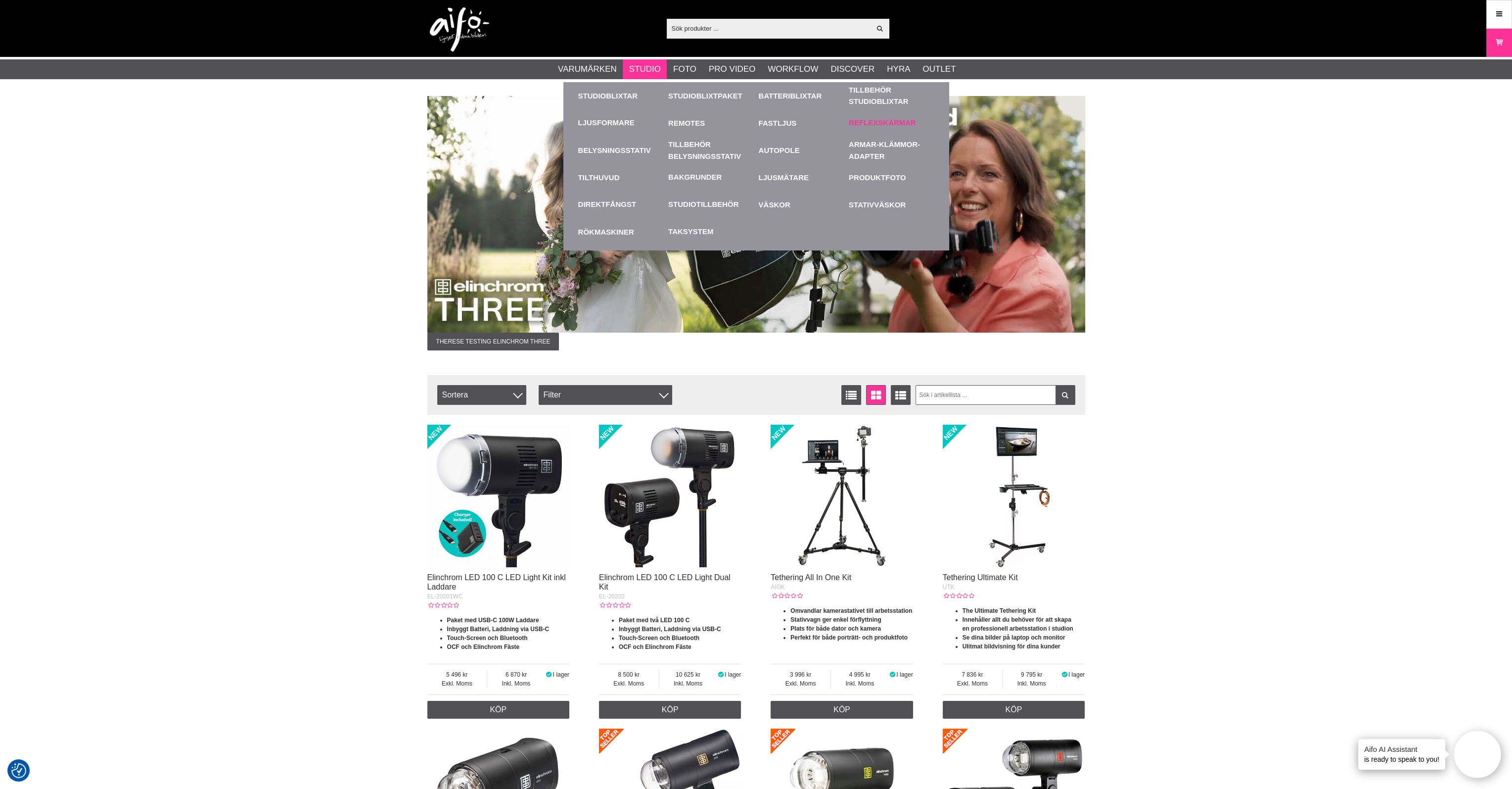
click at [880, 126] on link "Reflexskärmar" at bounding box center [882, 123] width 68 height 11
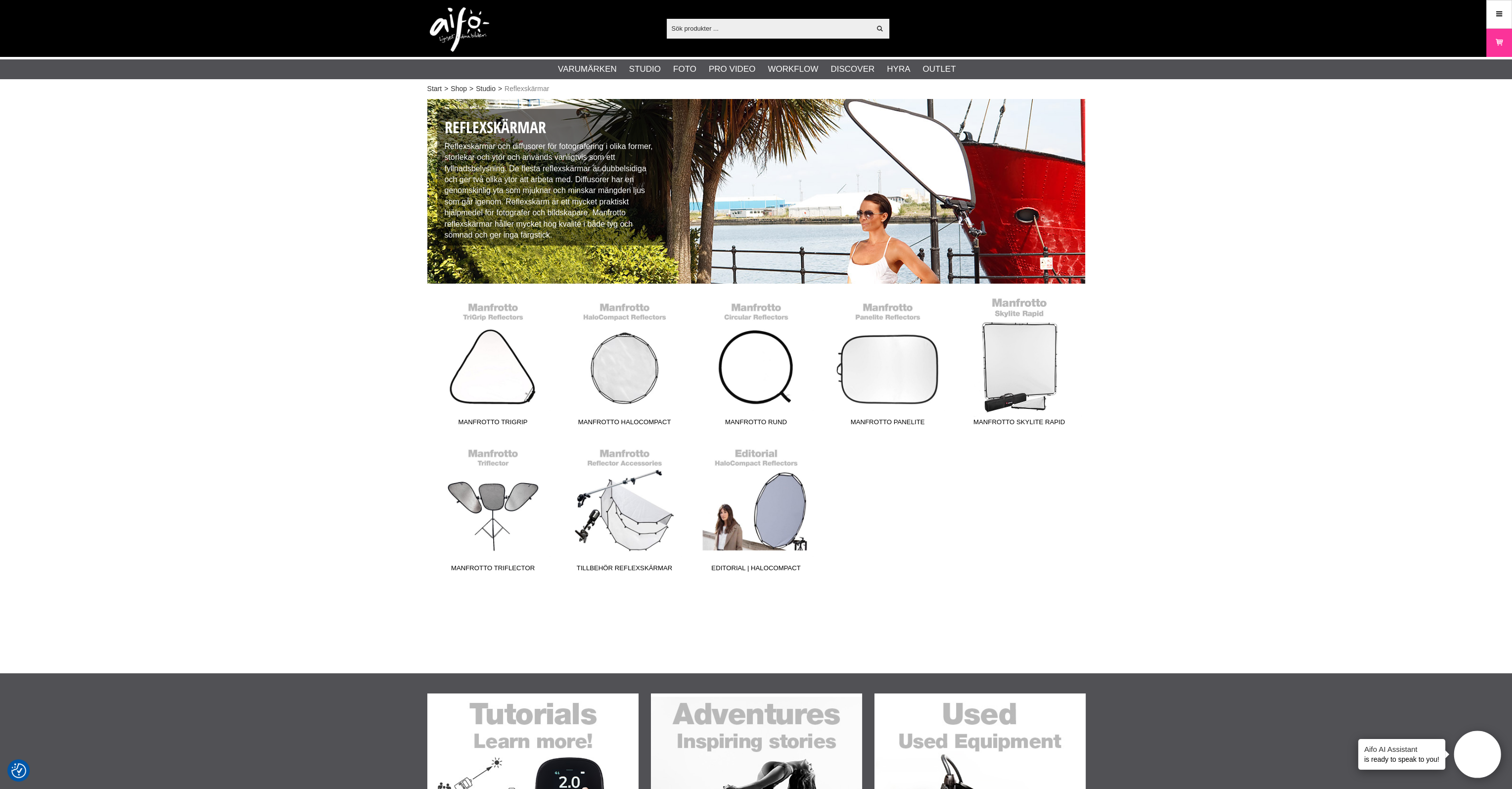
click at [1020, 351] on link "Manfrotto Skylite Rapid" at bounding box center [1019, 363] width 131 height 134
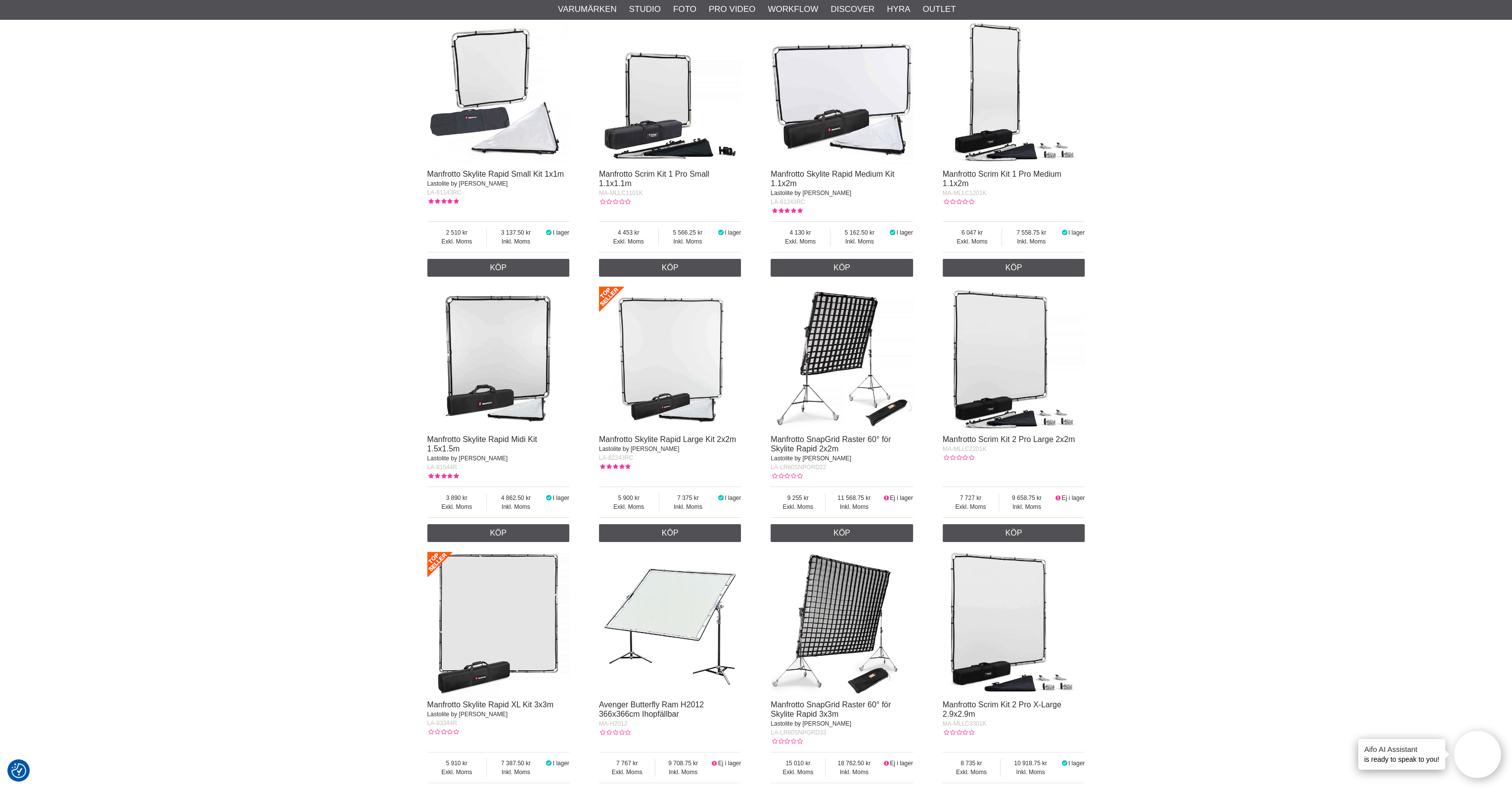
scroll to position [396, 0]
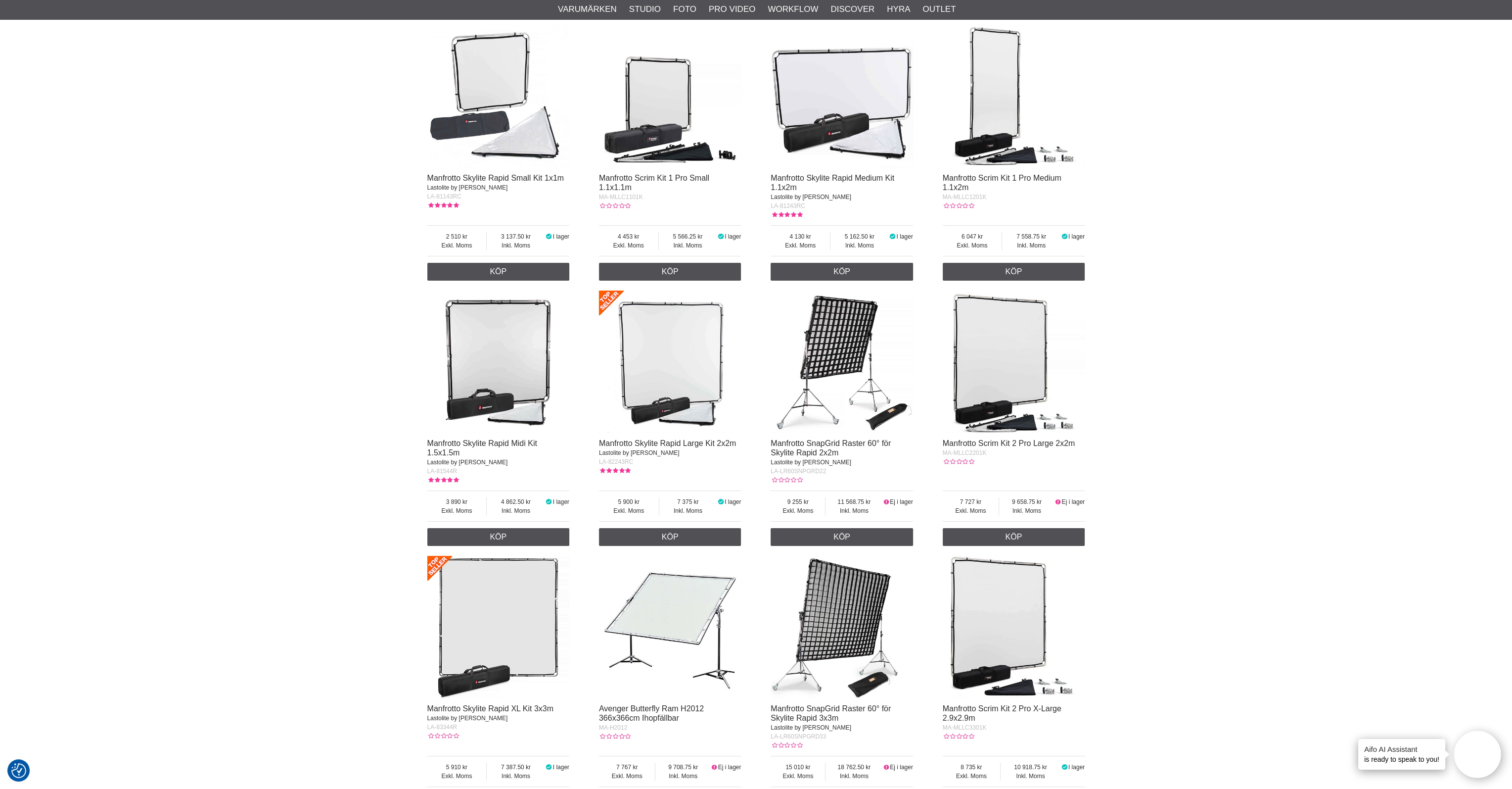
click at [528, 385] on img at bounding box center [498, 361] width 142 height 142
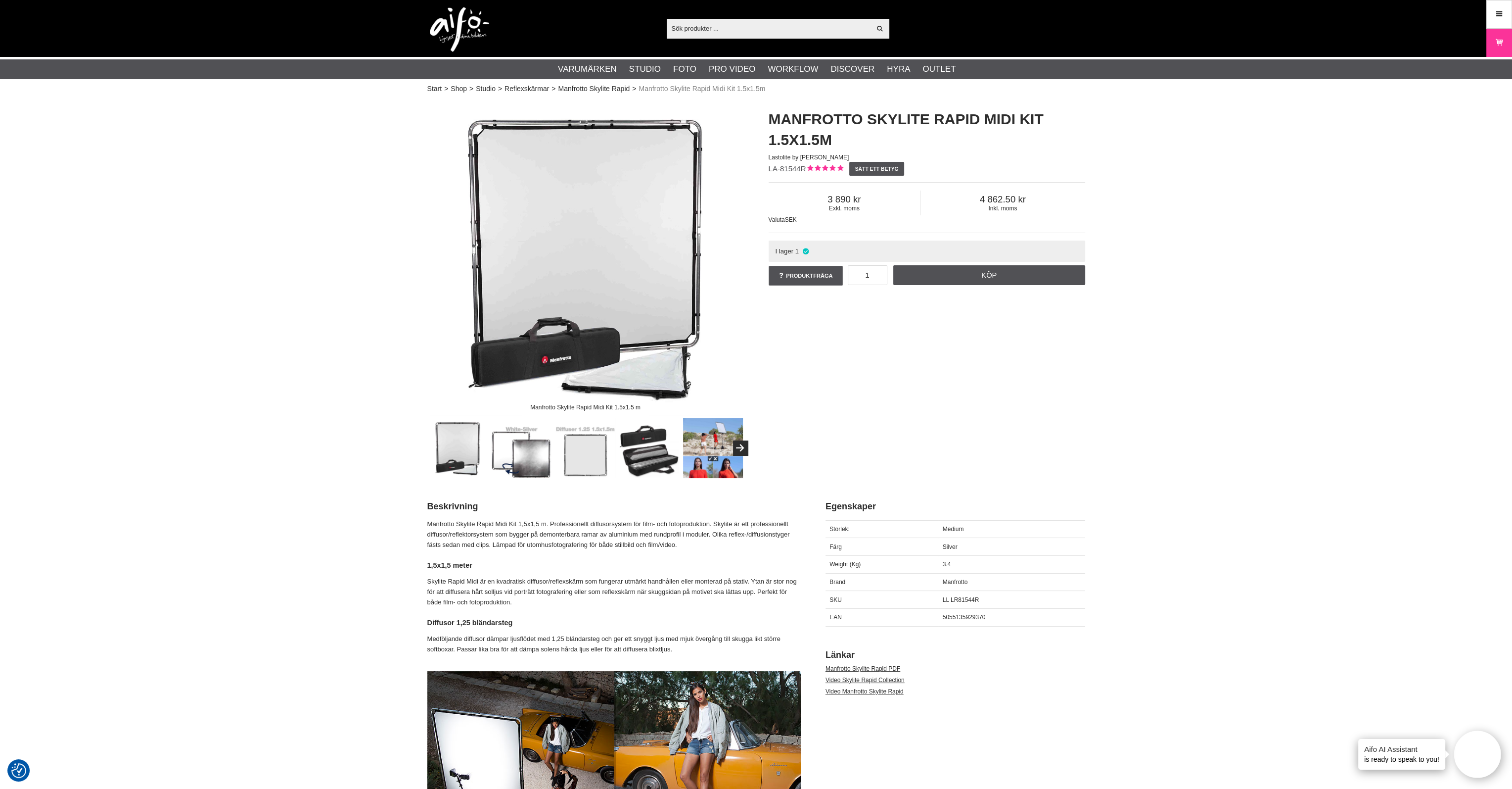
click at [712, 443] on img at bounding box center [713, 448] width 60 height 60
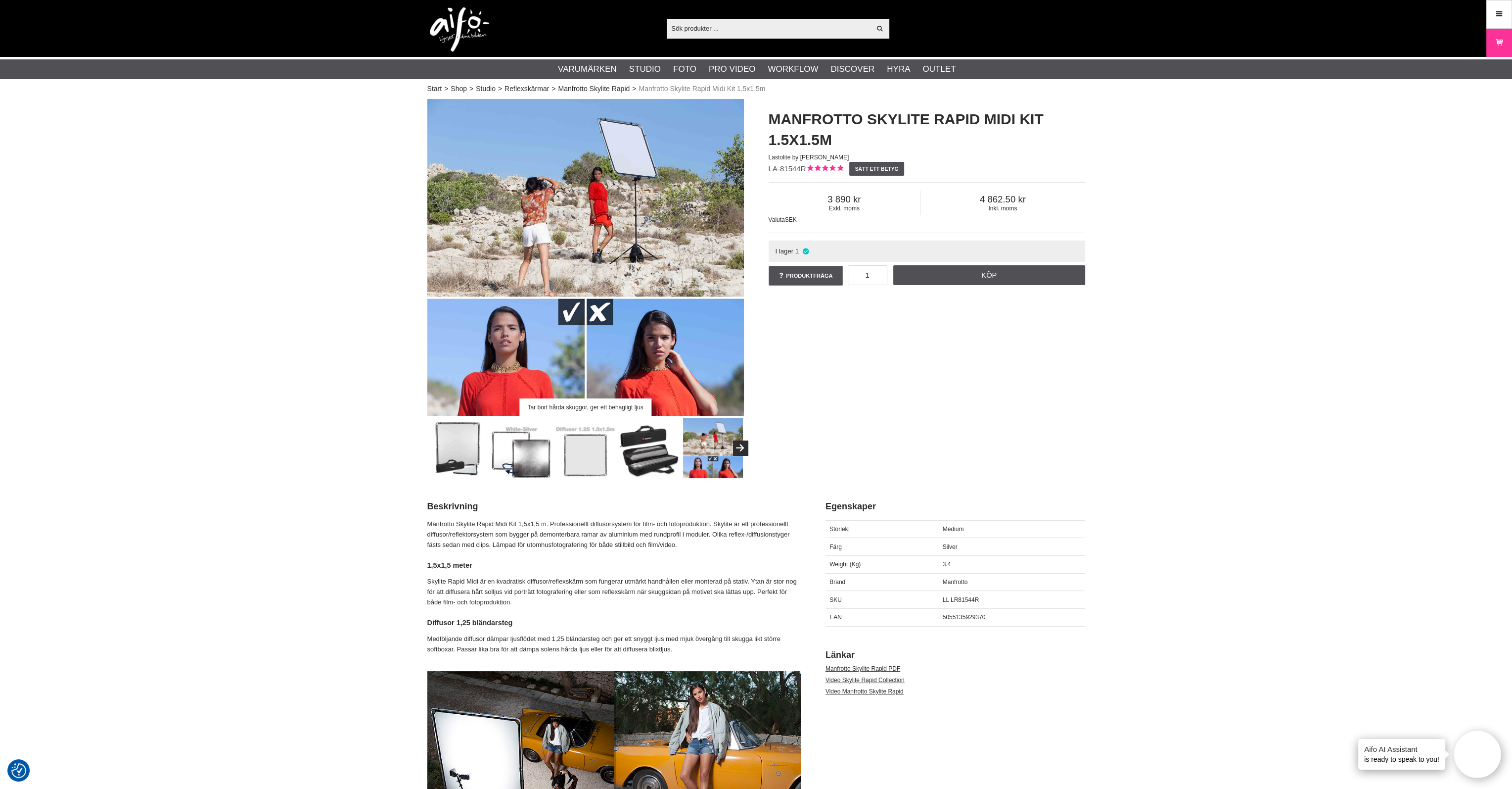
click at [585, 443] on img at bounding box center [585, 448] width 60 height 60
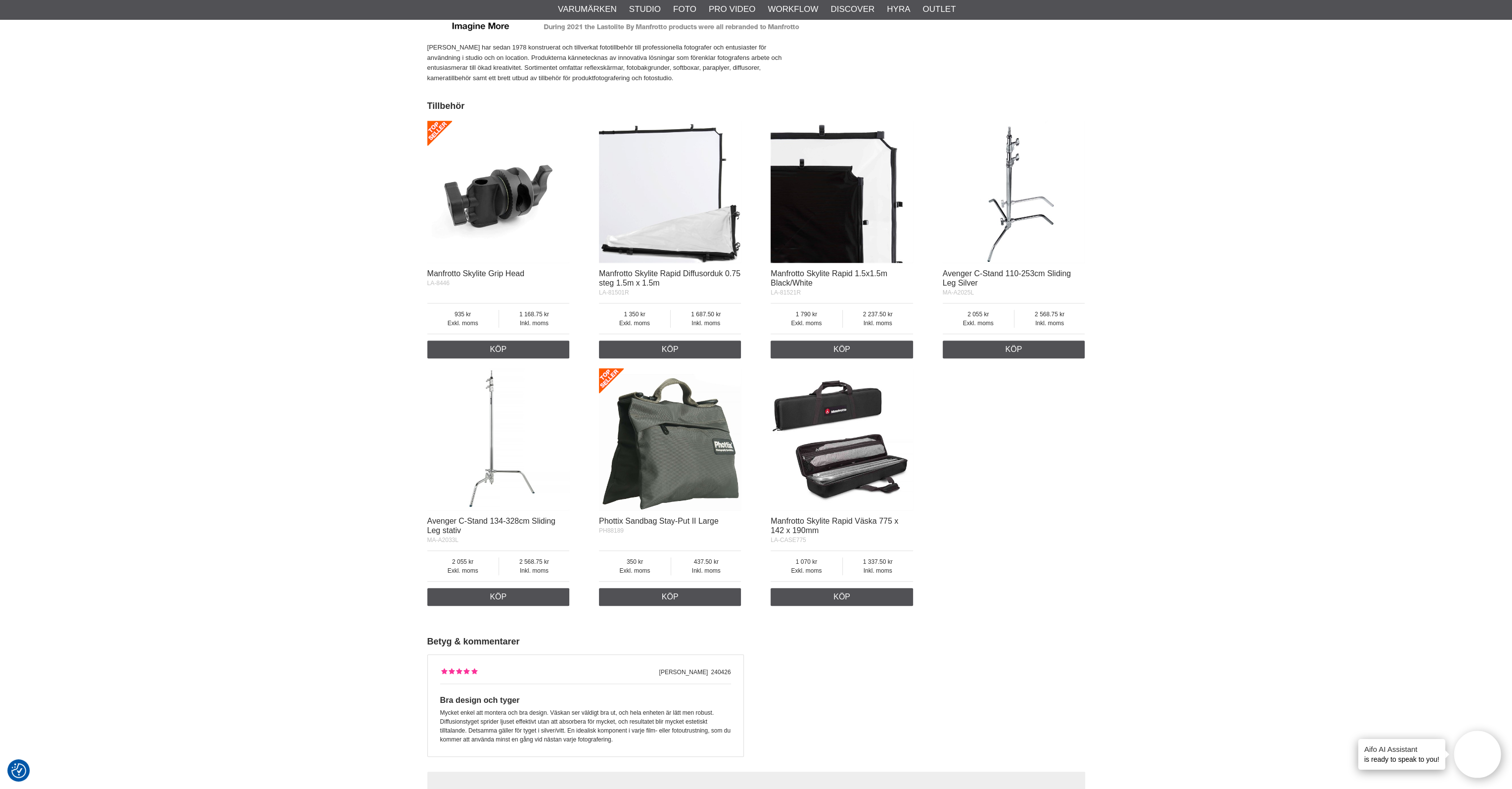
scroll to position [1683, 0]
